Goal: Navigation & Orientation: Find specific page/section

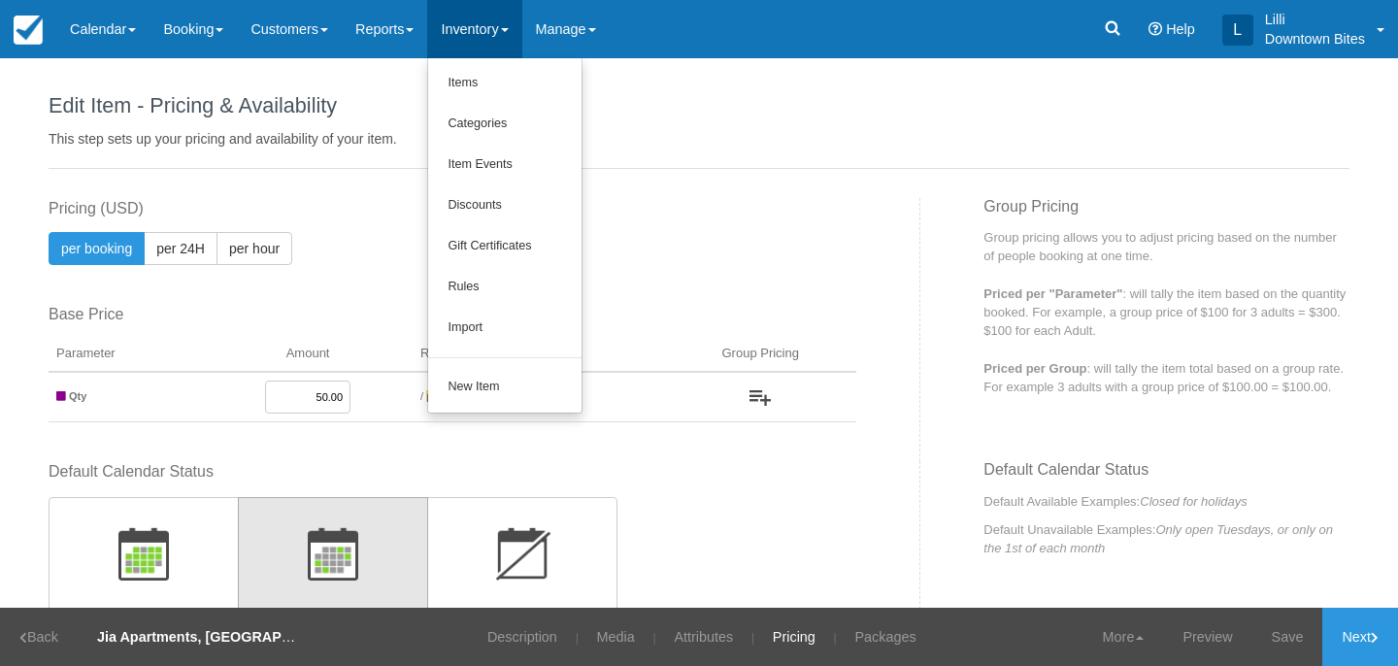
scroll to position [666, 0]
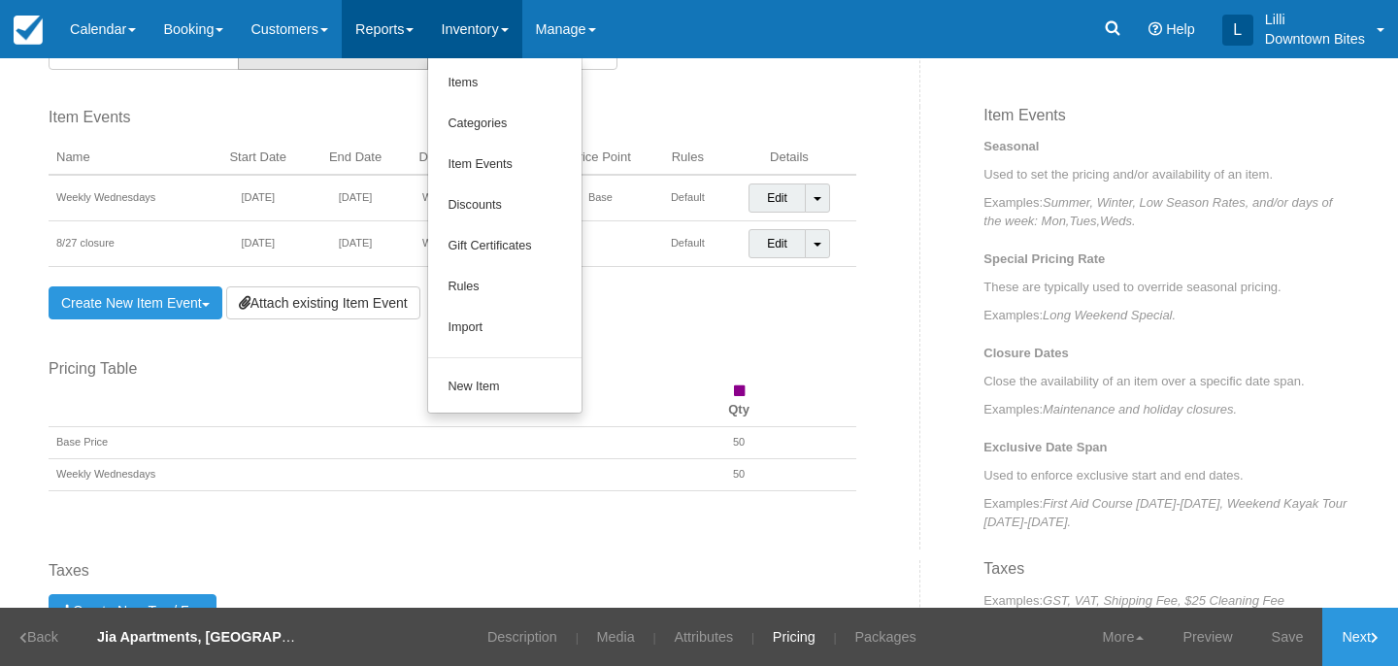
click at [415, 24] on link "Reports" at bounding box center [384, 29] width 85 height 58
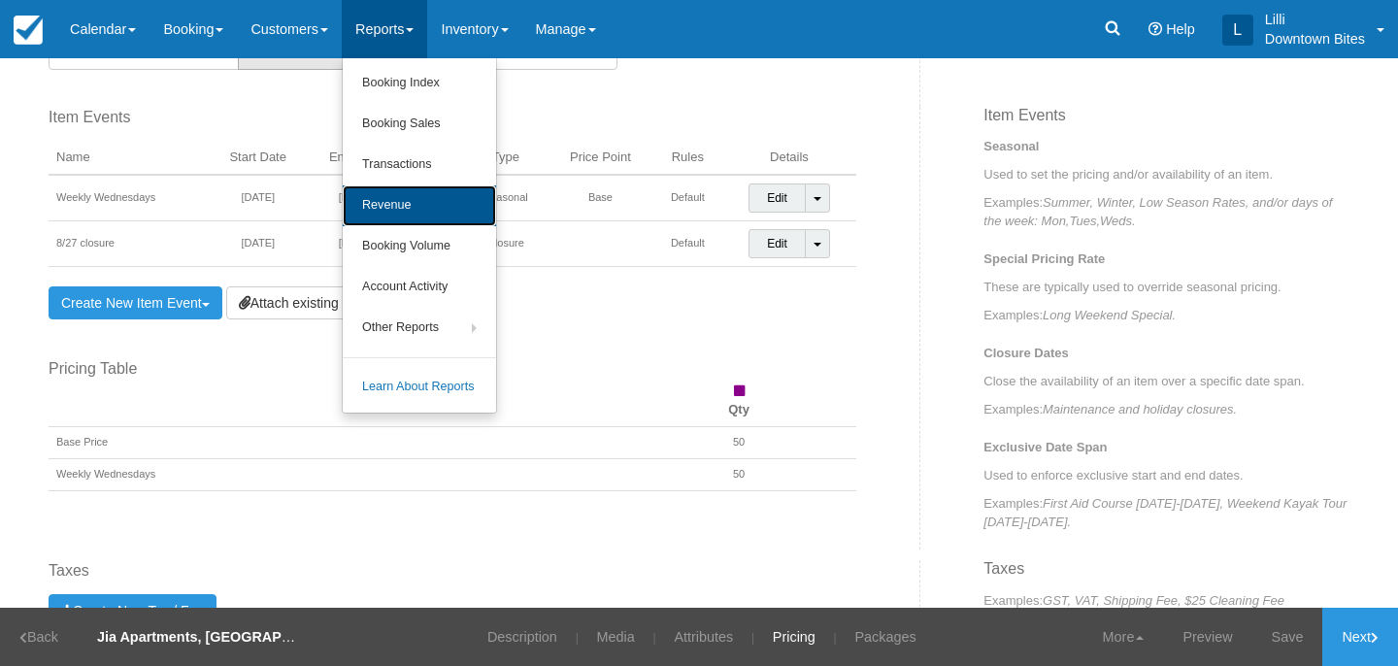
click at [419, 210] on link "Revenue" at bounding box center [419, 205] width 153 height 41
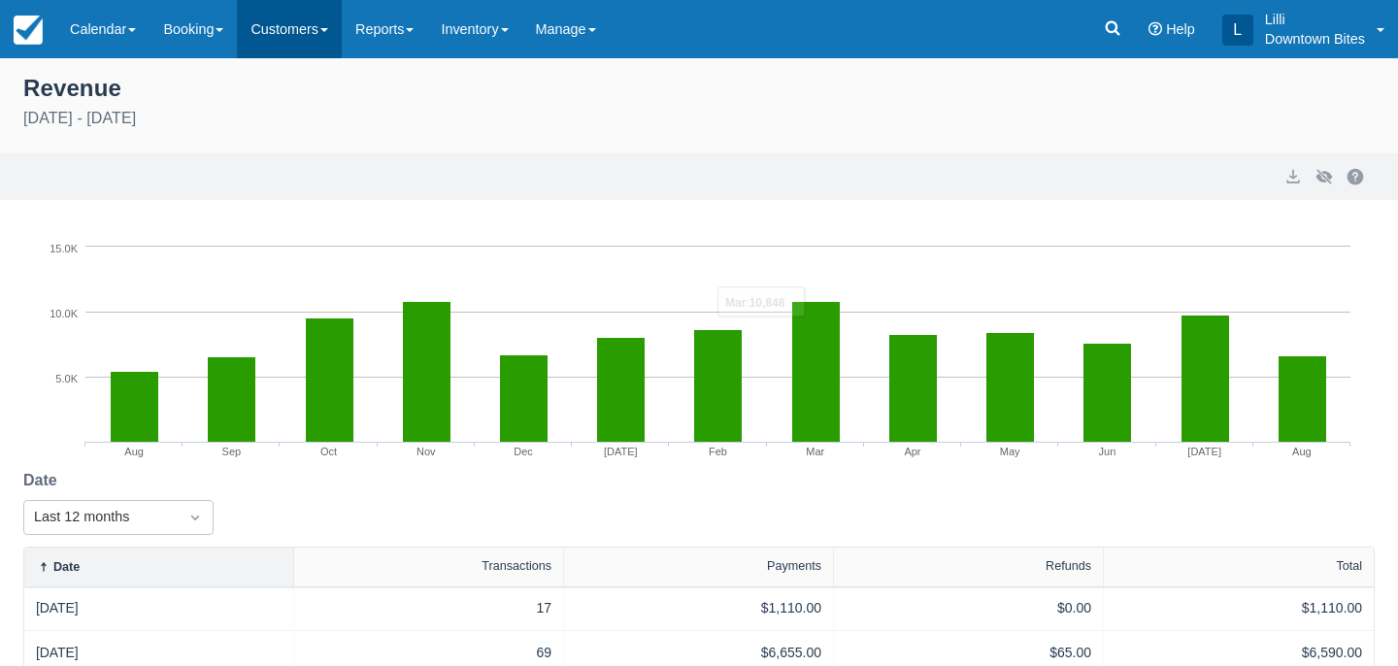
click at [284, 31] on link "Customers" at bounding box center [289, 29] width 105 height 58
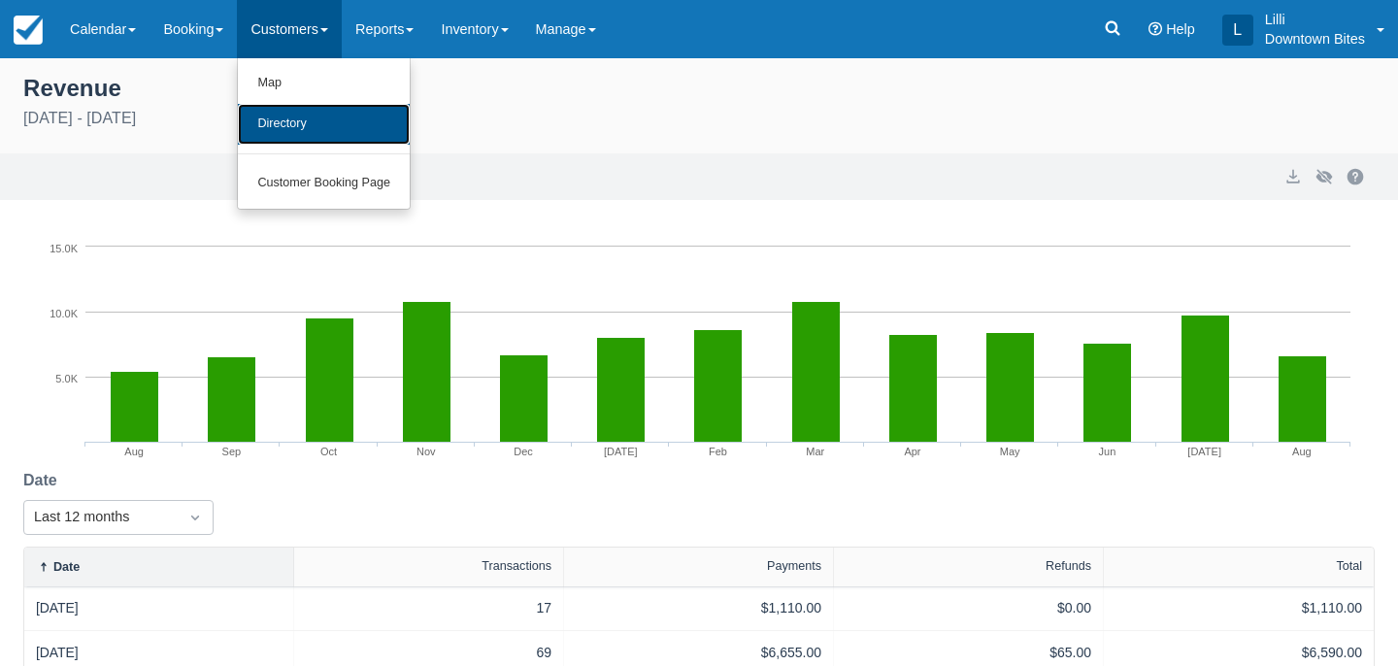
click at [290, 131] on link "Directory" at bounding box center [324, 124] width 172 height 41
